Goal: Information Seeking & Learning: Learn about a topic

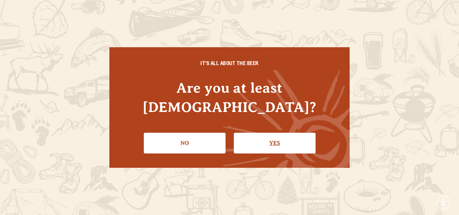
click at [257, 133] on link "Yes" at bounding box center [275, 143] width 82 height 21
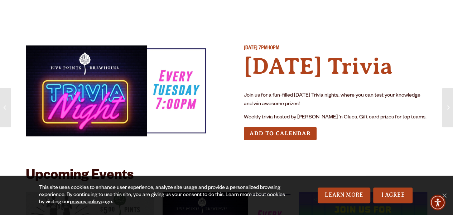
scroll to position [1, 0]
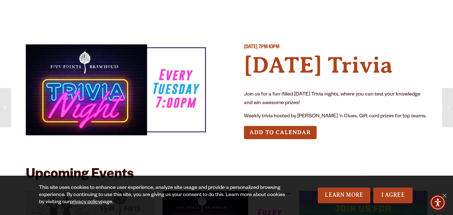
click at [156, 91] on img at bounding box center [118, 90] width 184 height 92
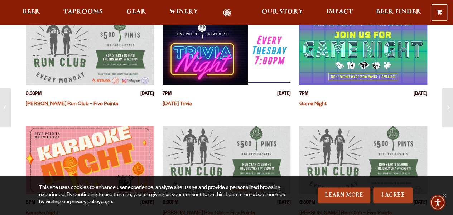
scroll to position [137, 0]
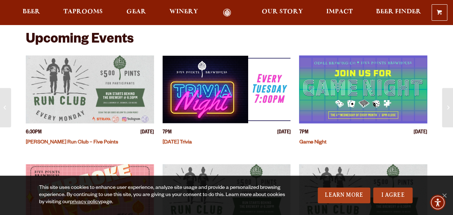
click at [183, 142] on link "[DATE] Trivia" at bounding box center [177, 143] width 29 height 6
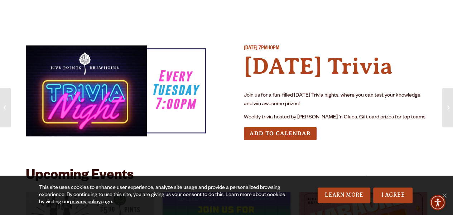
click at [68, 51] on img at bounding box center [118, 91] width 184 height 92
